Goal: Contribute content

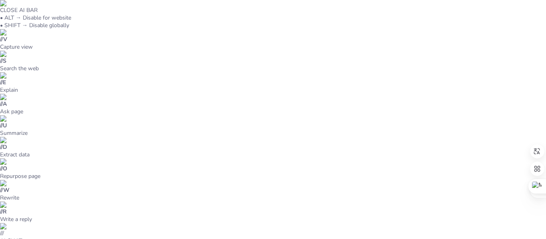
checkbox input "true"
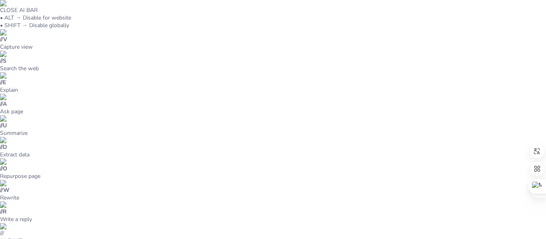
checkbox input "true"
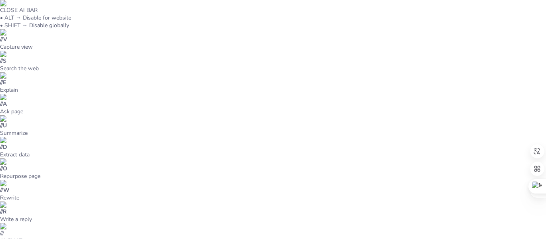
checkbox input "true"
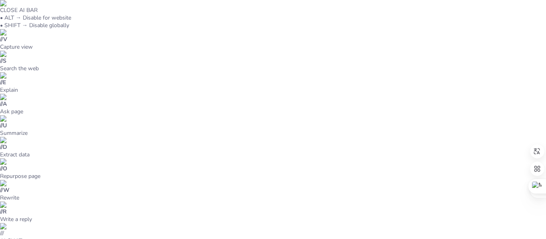
checkbox input "true"
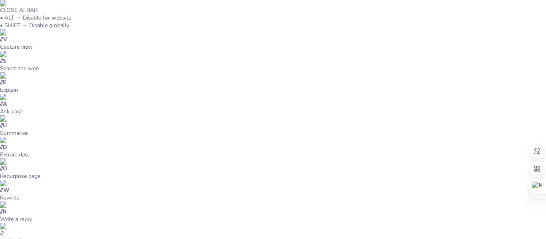
checkbox input "true"
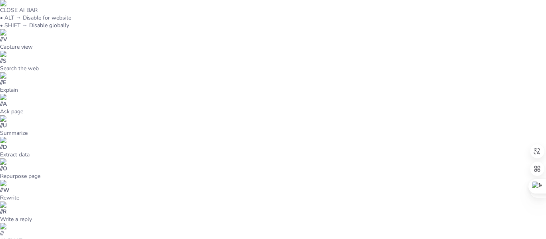
checkbox input "true"
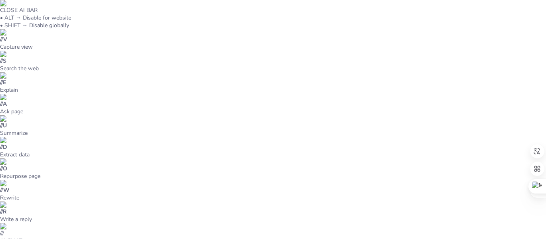
checkbox input "true"
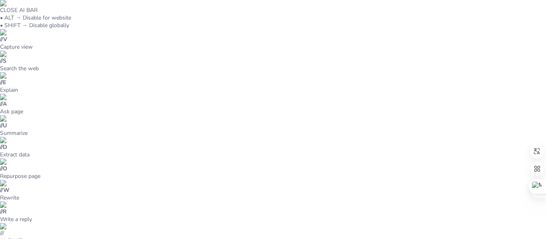
checkbox input "true"
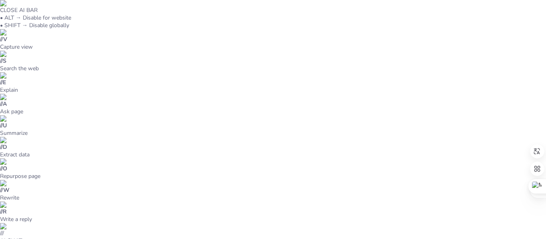
checkbox input "true"
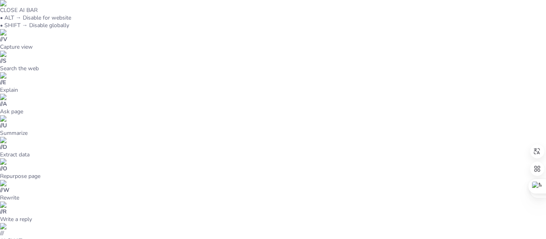
checkbox input "true"
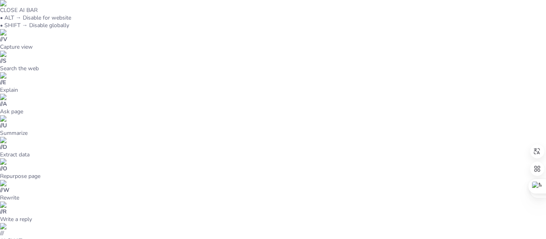
checkbox input "true"
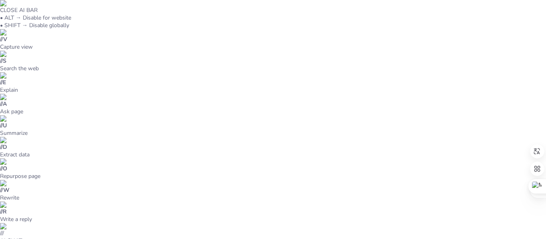
checkbox input "true"
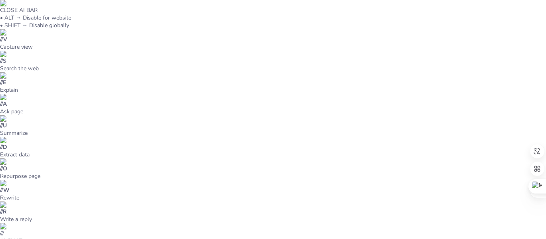
checkbox input "true"
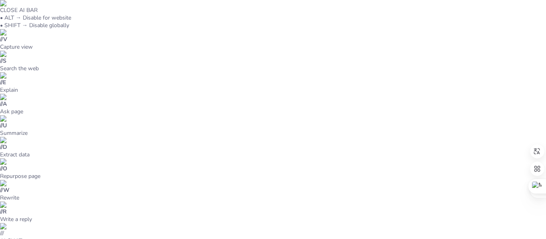
checkbox input "true"
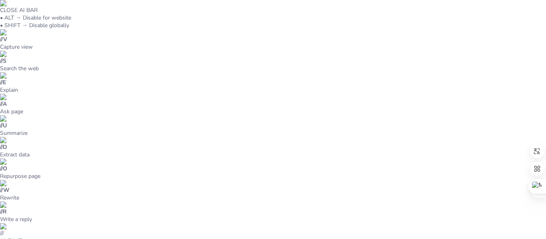
checkbox input "true"
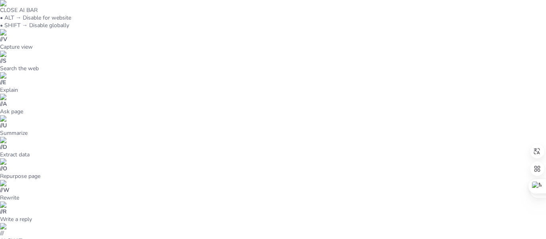
checkbox input "true"
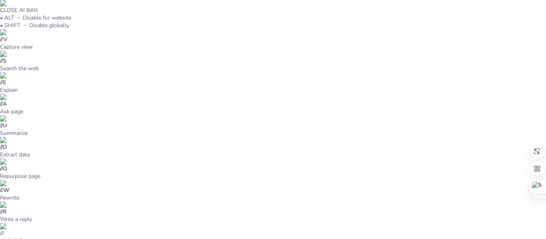
checkbox input "true"
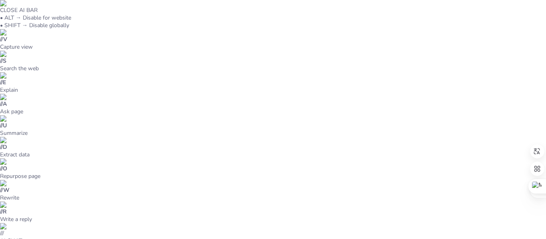
checkbox input "true"
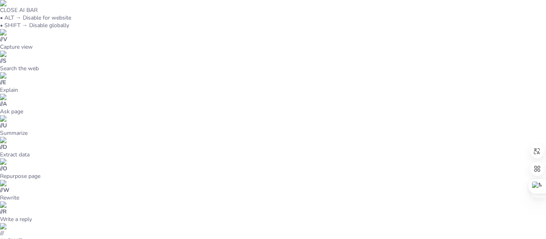
checkbox input "true"
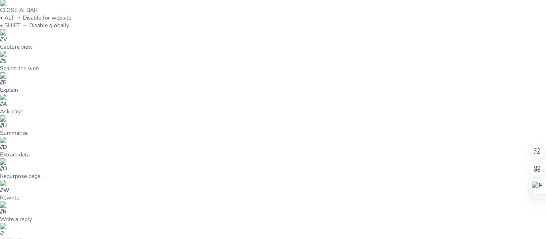
checkbox input "true"
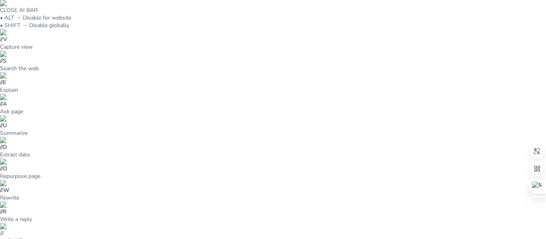
checkbox input "true"
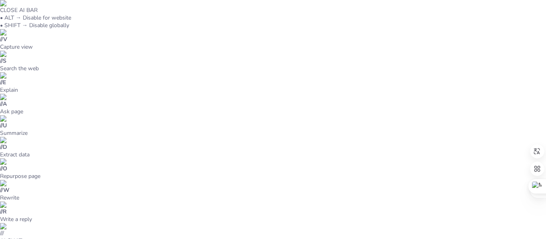
checkbox input "true"
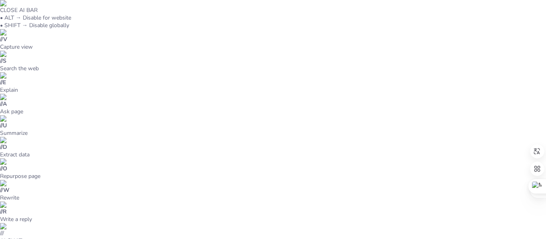
checkbox input "true"
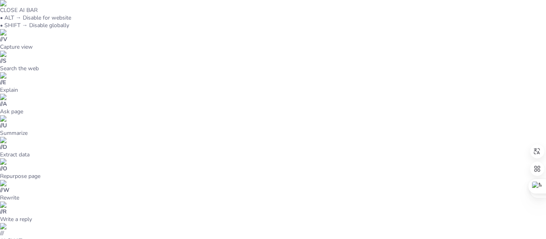
checkbox input "true"
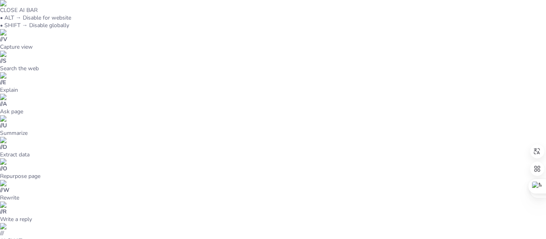
checkbox input "true"
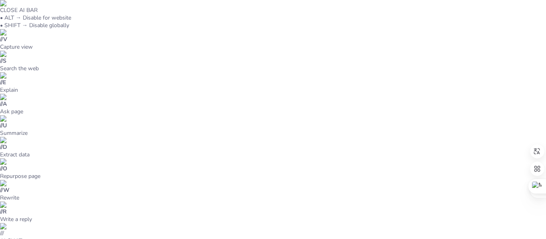
checkbox input "true"
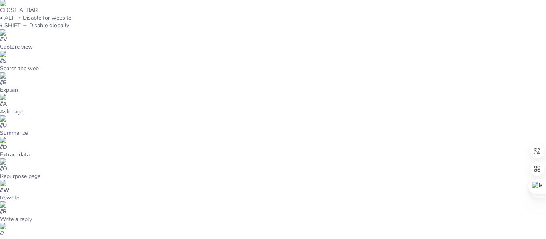
checkbox input "true"
type textarea "La dimensión física del ser humano es fundamental para nuestro bienestar genera…"
checkbox input "true"
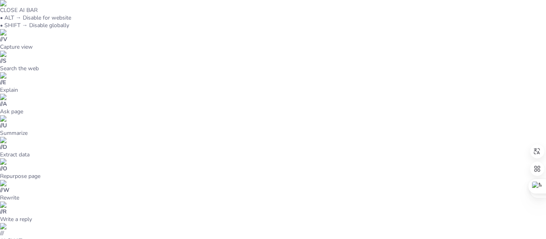
checkbox input "true"
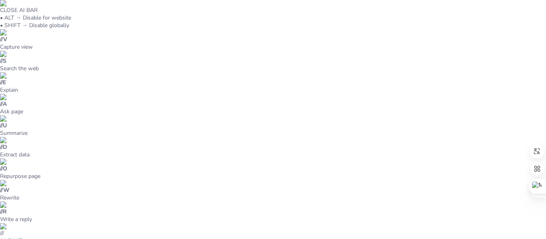
checkbox input "true"
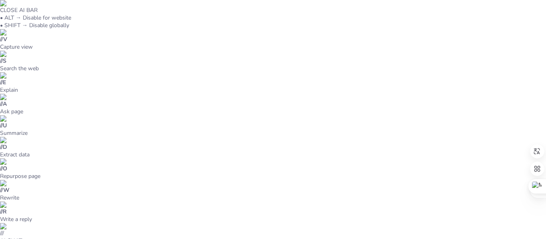
checkbox input "true"
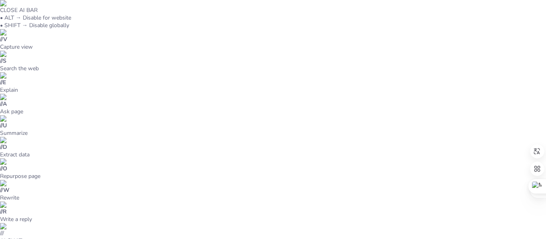
checkbox input "true"
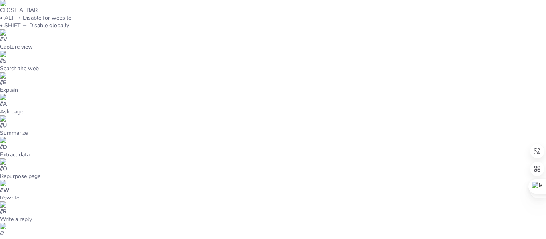
checkbox input "true"
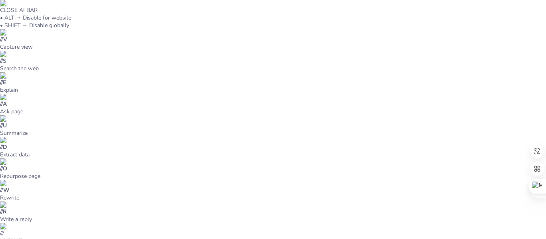
checkbox input "true"
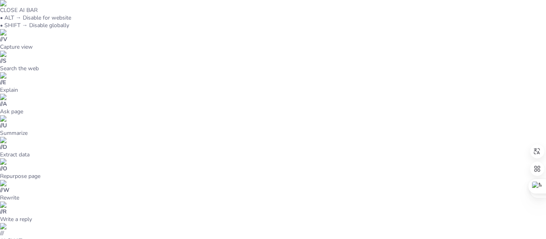
checkbox input "true"
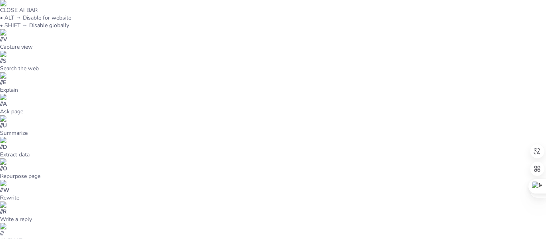
checkbox input "true"
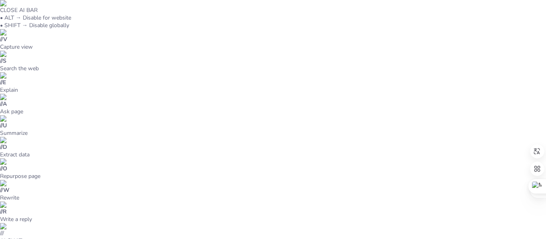
checkbox input "true"
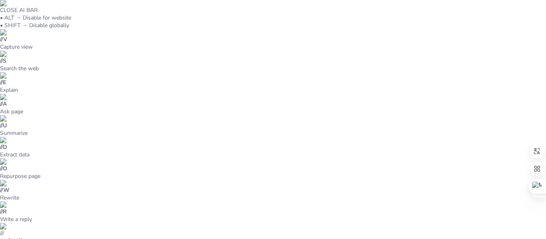
checkbox input "true"
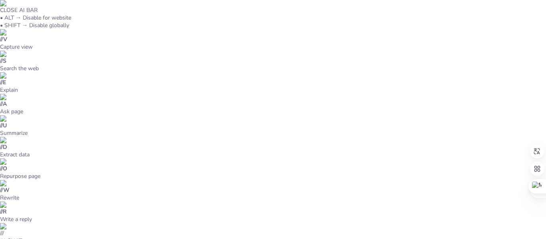
checkbox input "true"
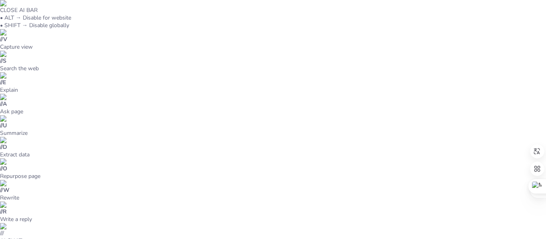
checkbox input "true"
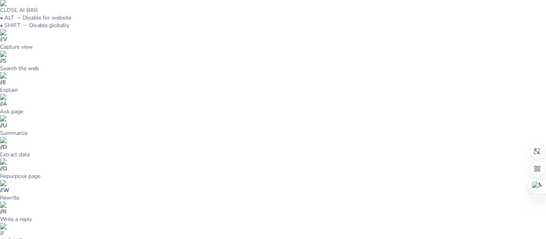
checkbox input "true"
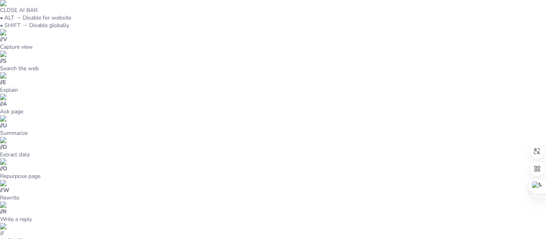
checkbox input "true"
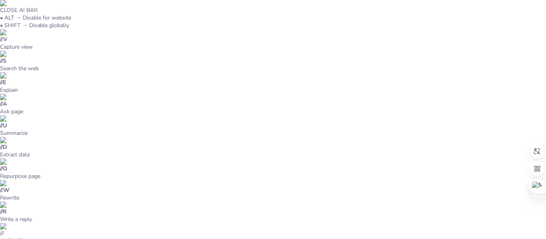
scroll to position [10, 0]
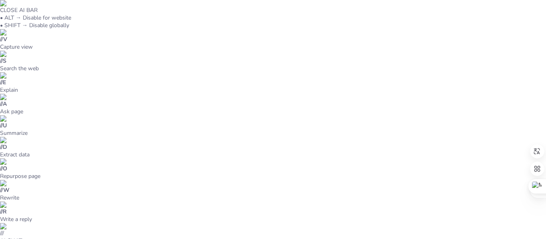
scroll to position [17, 0]
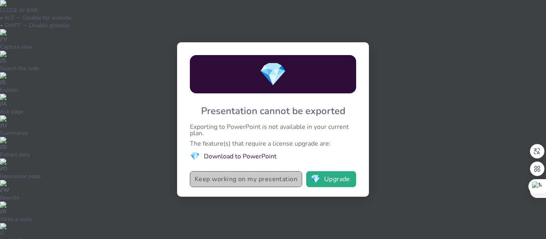
click at [260, 182] on button "Keep working on my presentation" at bounding box center [246, 180] width 112 height 16
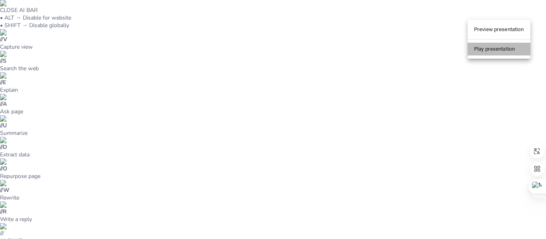
click at [497, 45] on li "Play presentation" at bounding box center [499, 49] width 63 height 13
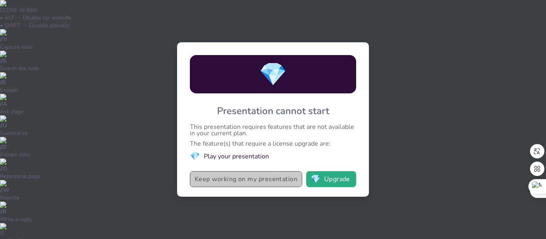
click at [277, 175] on button "Keep working on my presentation" at bounding box center [246, 180] width 112 height 16
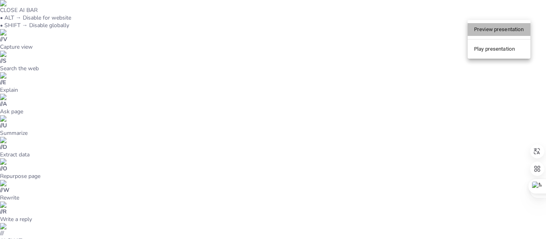
click at [497, 28] on li "Preview presentation" at bounding box center [499, 29] width 63 height 13
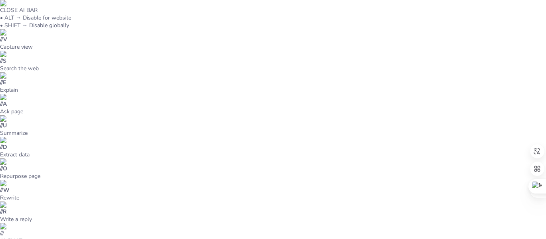
type input "Cuerpo y Conciencia: Actividades para Valorar Nuestra Dimensión Física"
checkbox input "true"
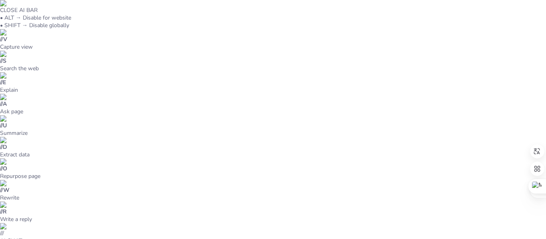
checkbox input "true"
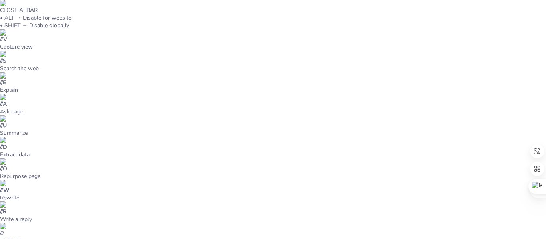
checkbox input "true"
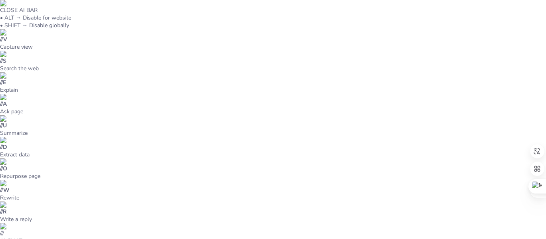
checkbox input "true"
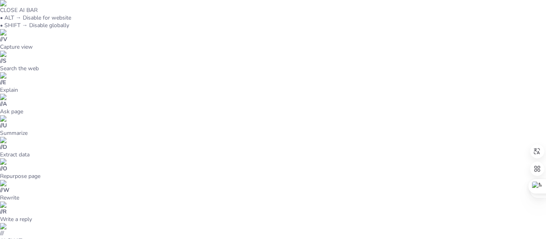
checkbox input "true"
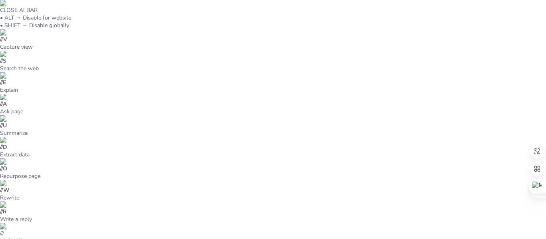
checkbox input "true"
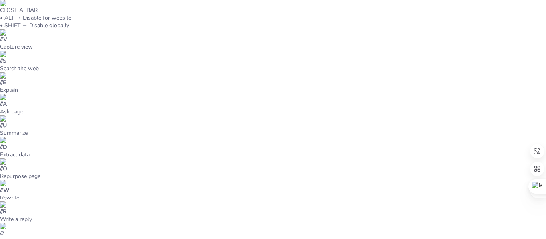
checkbox input "true"
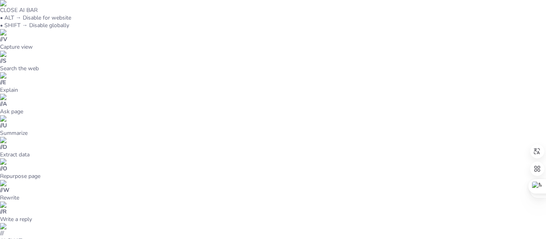
checkbox input "true"
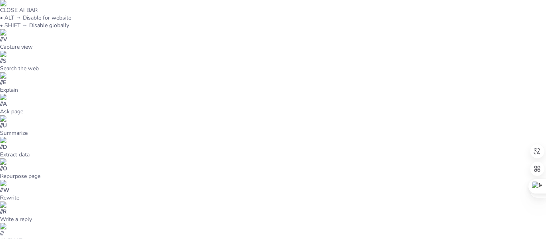
checkbox input "true"
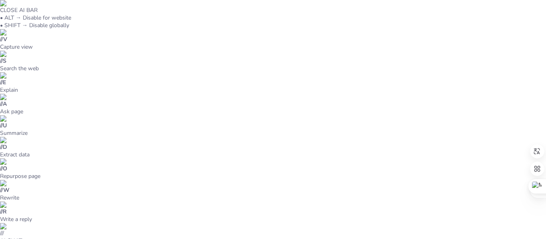
checkbox input "true"
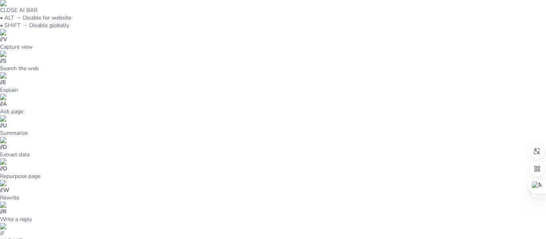
checkbox input "true"
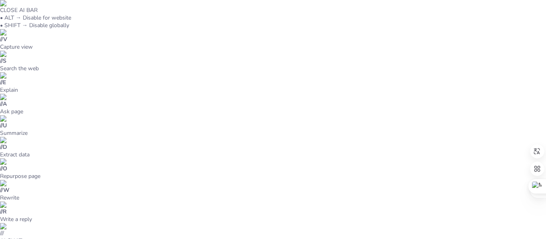
checkbox input "true"
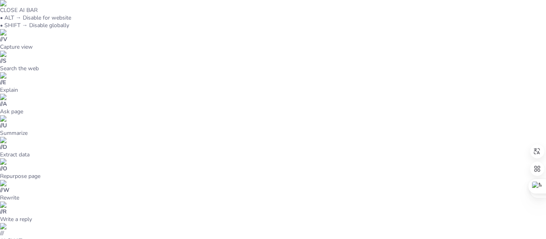
checkbox input "true"
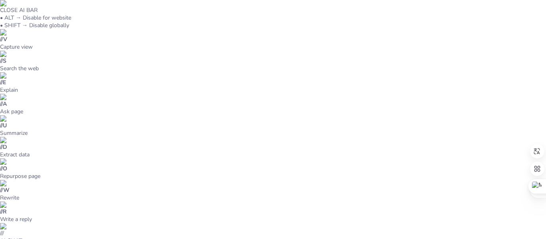
checkbox input "true"
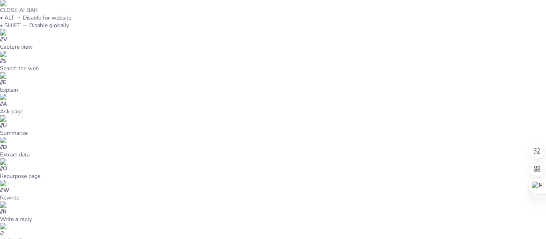
checkbox input "true"
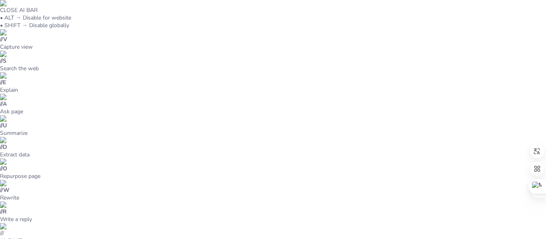
checkbox input "true"
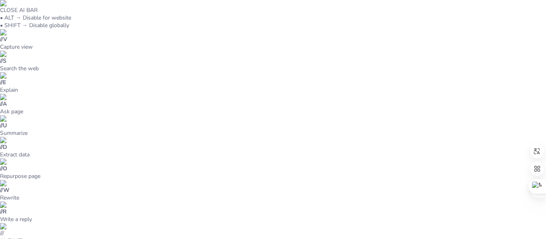
checkbox input "true"
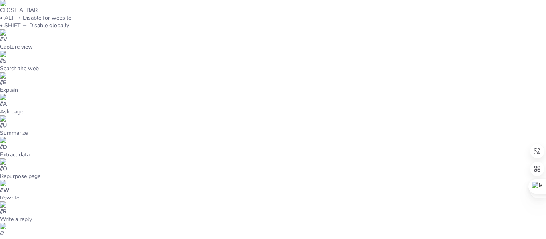
checkbox input "true"
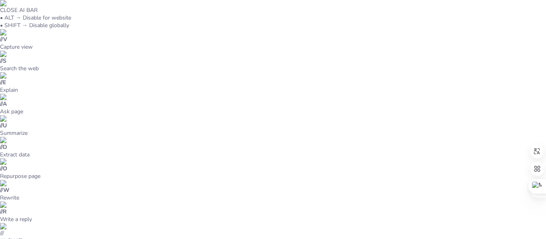
checkbox input "true"
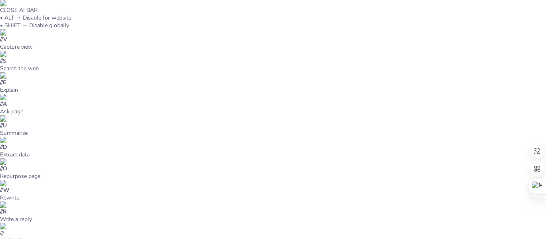
checkbox input "true"
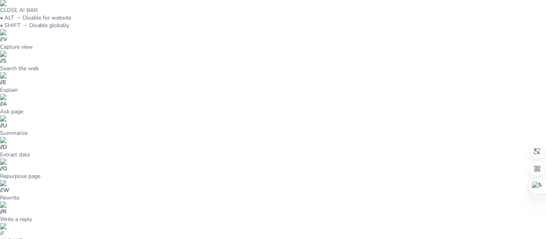
checkbox input "true"
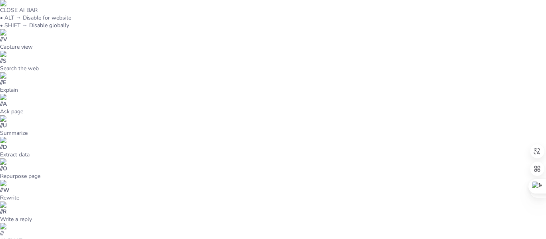
checkbox input "true"
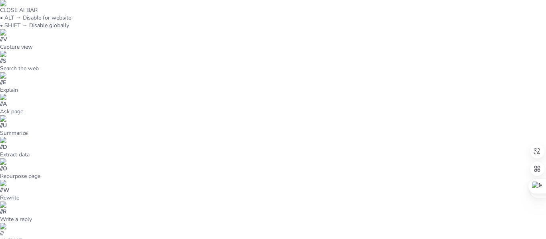
checkbox input "true"
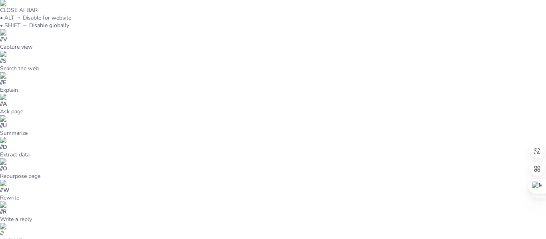
checkbox input "true"
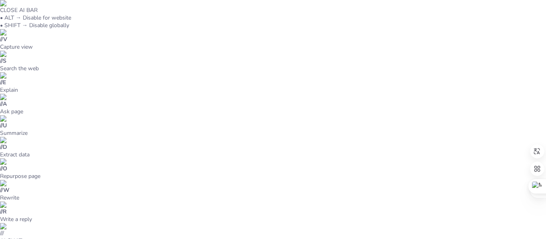
checkbox input "true"
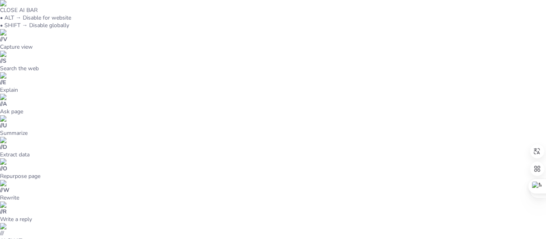
checkbox input "true"
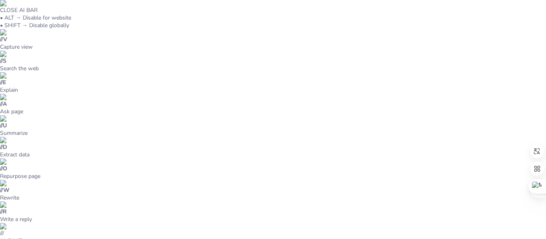
checkbox input "true"
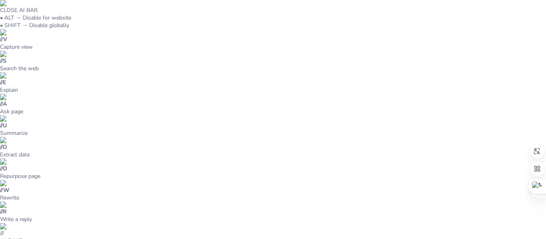
checkbox input "true"
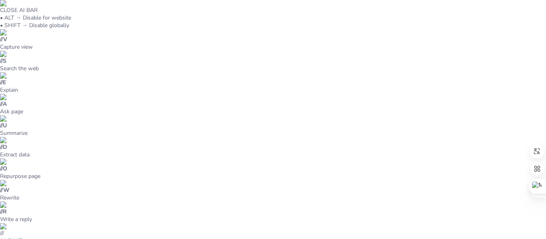
checkbox input "true"
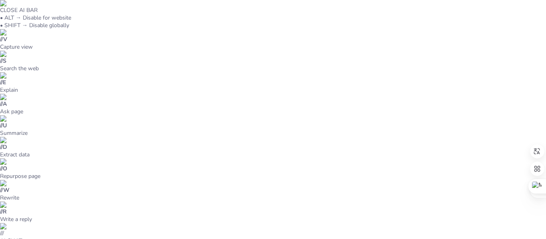
checkbox input "true"
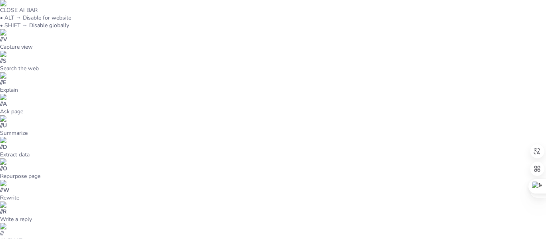
checkbox input "true"
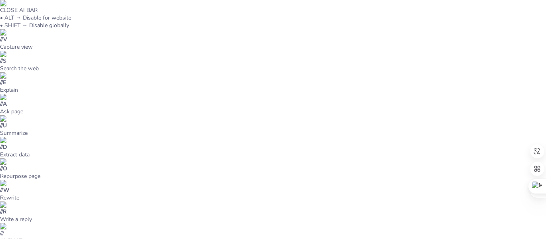
checkbox input "true"
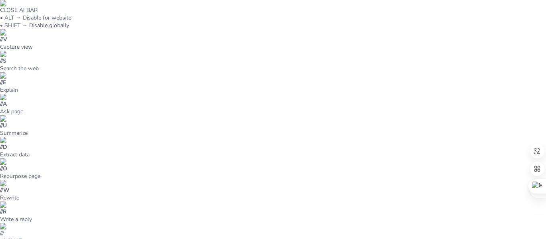
checkbox input "true"
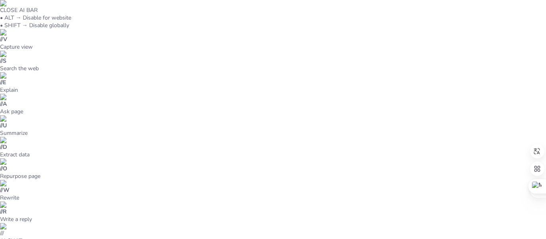
checkbox input "true"
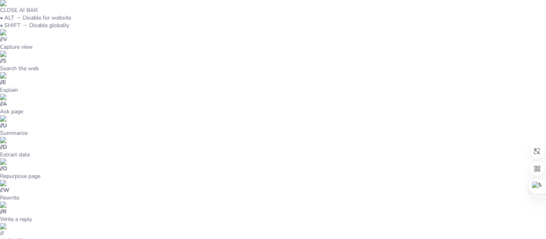
checkbox input "true"
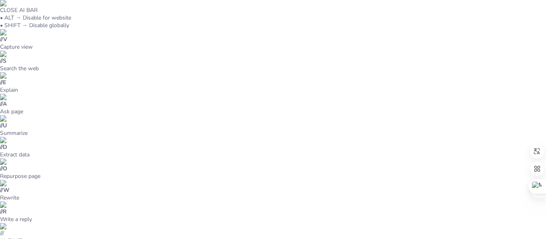
checkbox input "true"
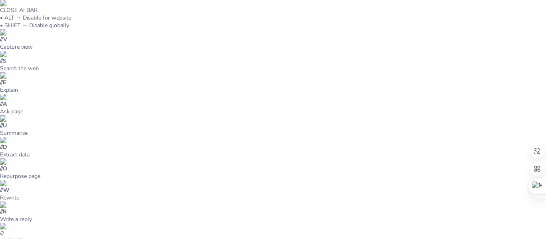
checkbox input "true"
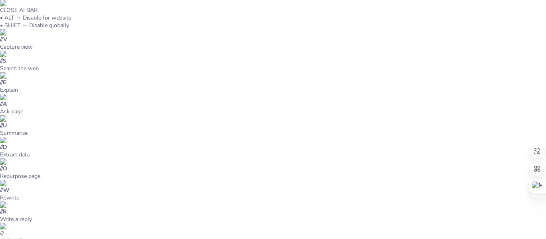
checkbox input "true"
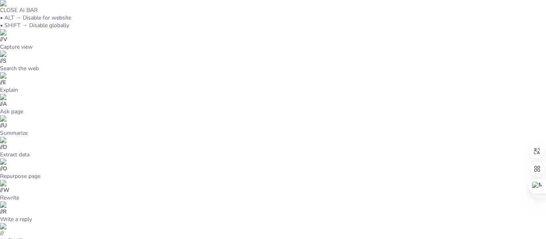
checkbox input "true"
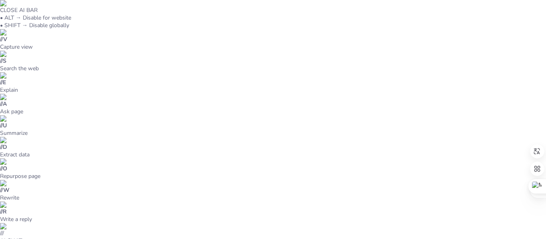
checkbox input "true"
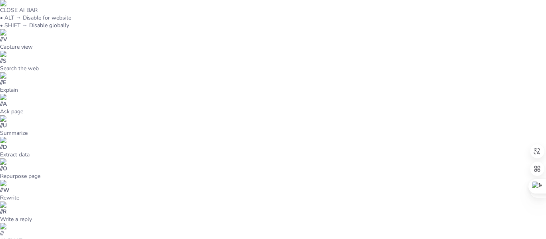
checkbox input "true"
drag, startPoint x: 244, startPoint y: 215, endPoint x: 213, endPoint y: 219, distance: 31.2
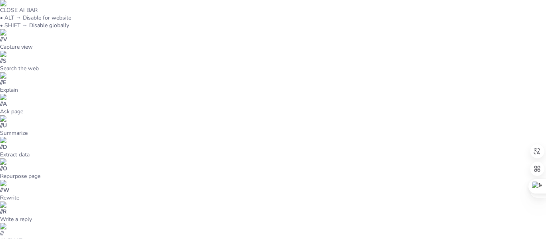
scroll to position [39, 0]
